Goal: Task Accomplishment & Management: Use online tool/utility

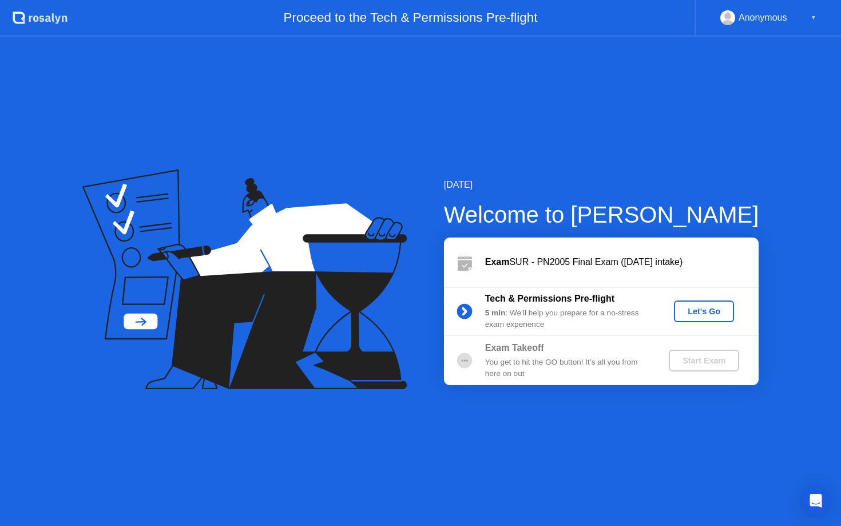
click at [701, 307] on div "Let's Go" at bounding box center [704, 311] width 51 height 9
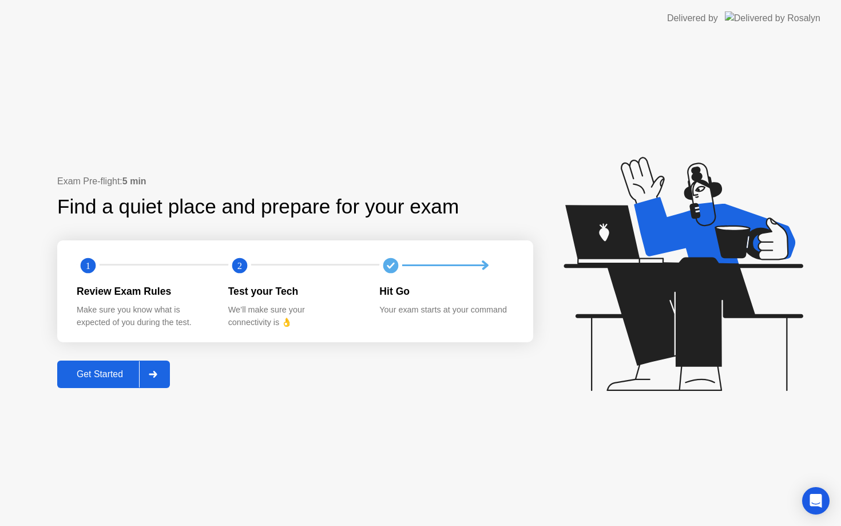
click at [151, 377] on icon at bounding box center [153, 374] width 9 height 7
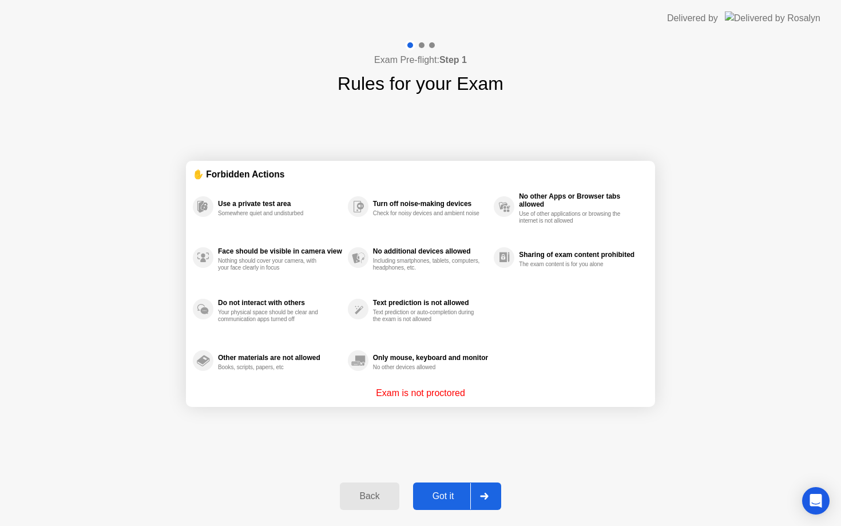
click at [491, 500] on div at bounding box center [483, 496] width 27 height 26
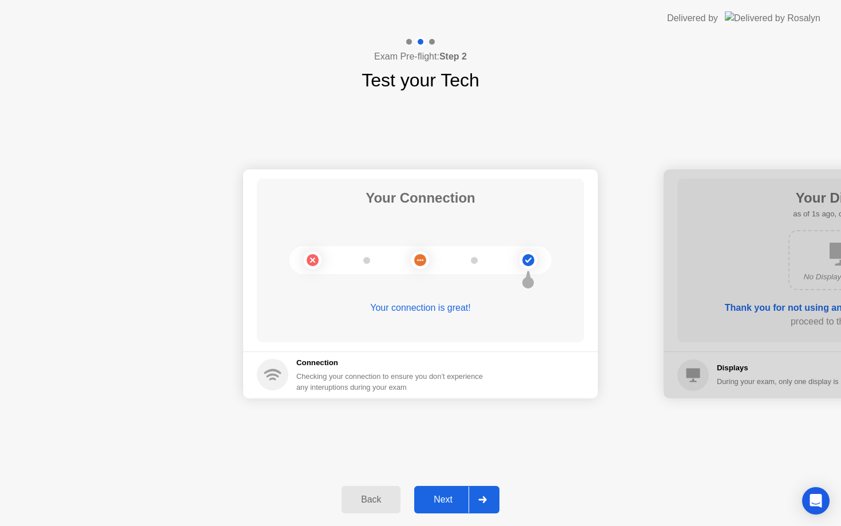
click at [432, 505] on div "Next" at bounding box center [443, 500] width 51 height 10
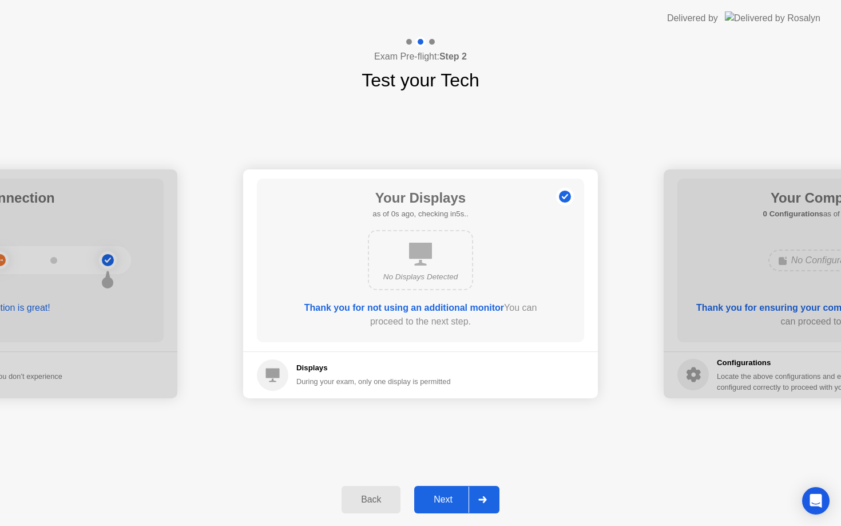
click at [478, 497] on icon at bounding box center [482, 499] width 9 height 7
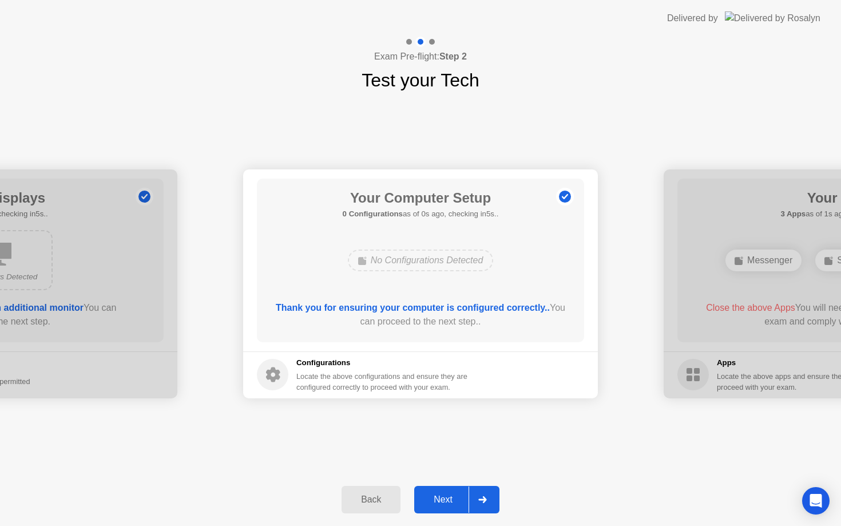
click at [478, 497] on icon at bounding box center [482, 499] width 9 height 7
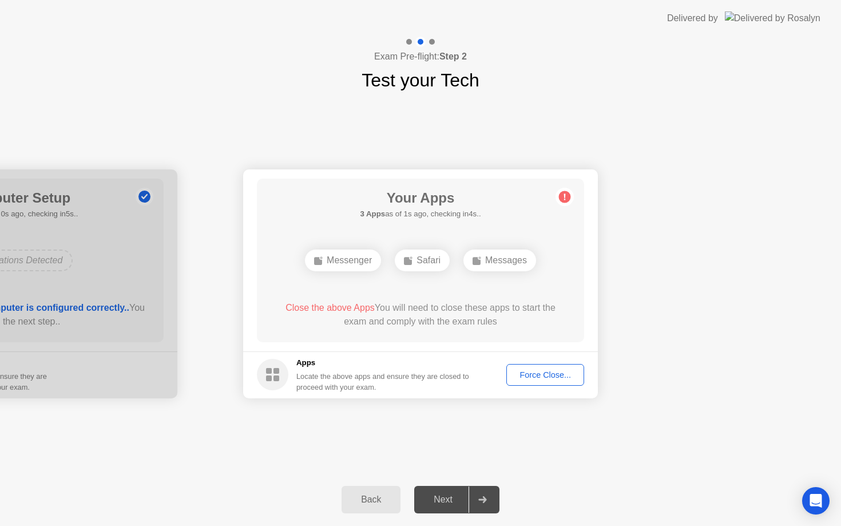
click at [540, 378] on div "Force Close..." at bounding box center [546, 374] width 70 height 9
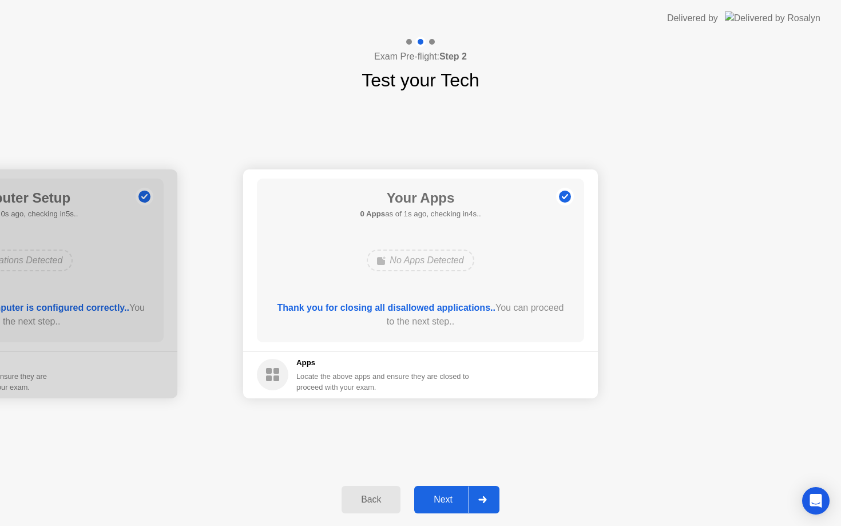
click at [441, 496] on div "Next" at bounding box center [443, 500] width 51 height 10
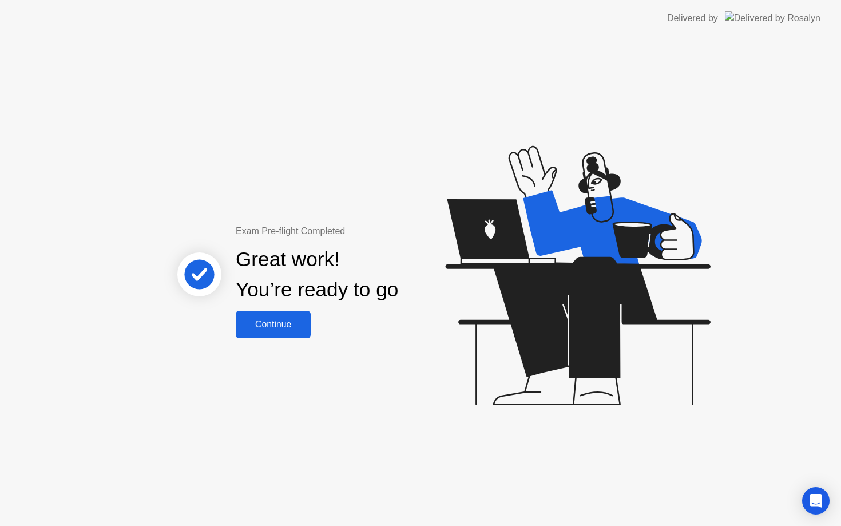
click at [282, 330] on div "Continue" at bounding box center [273, 324] width 68 height 10
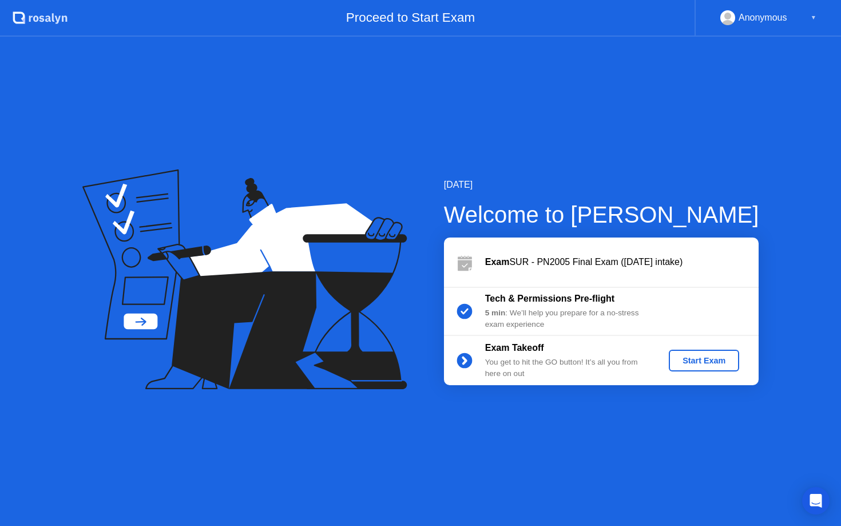
click at [707, 356] on div "Start Exam" at bounding box center [704, 360] width 61 height 9
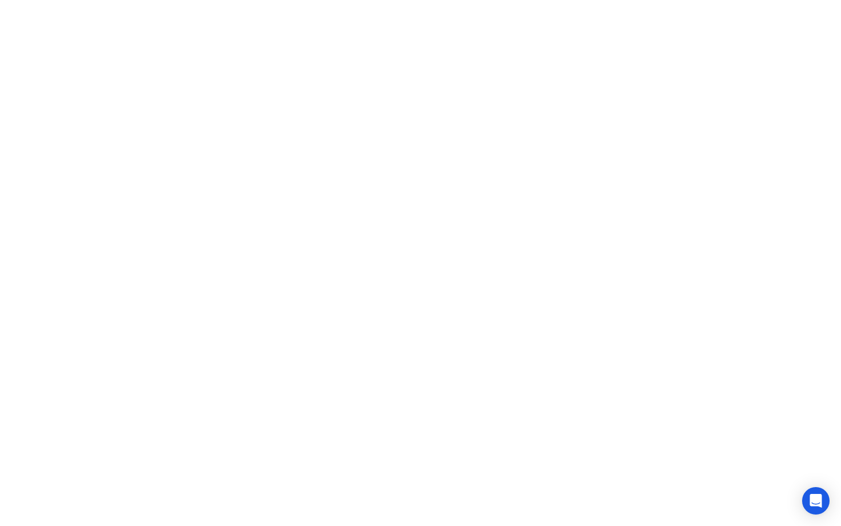
click div "Move Hide Exam Rules"
